Goal: Complete application form

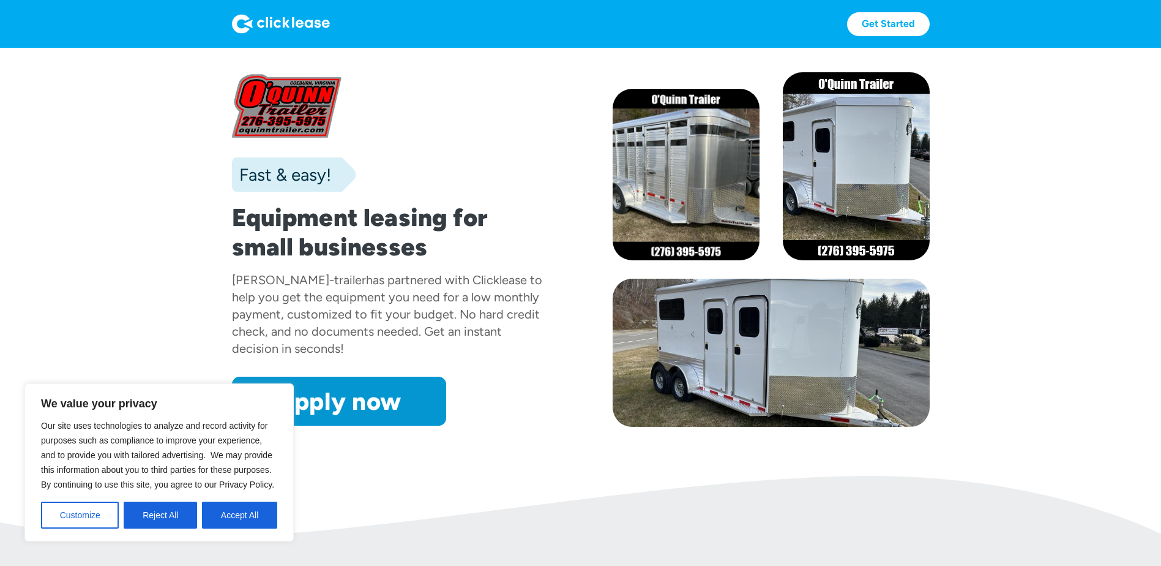
drag, startPoint x: 236, startPoint y: 520, endPoint x: 242, endPoint y: 518, distance: 6.6
click at [238, 520] on button "Accept All" at bounding box center [239, 514] width 75 height 27
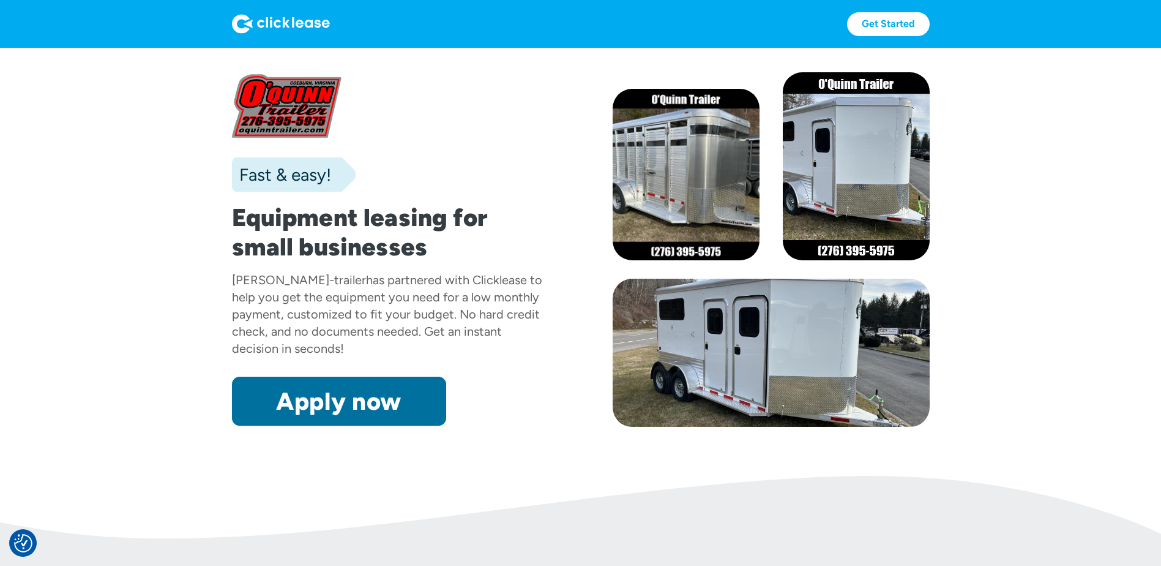
click at [413, 412] on link "Apply now" at bounding box center [339, 400] width 214 height 49
